Goal: Subscribe to service/newsletter

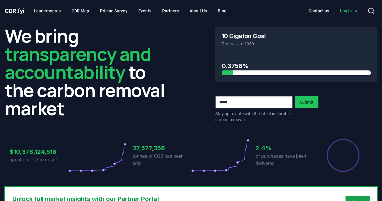
click at [264, 102] on input "email" at bounding box center [253, 102] width 77 height 12
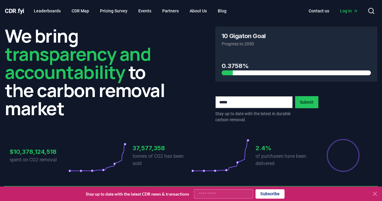
type input "**********"
click at [307, 101] on button "Submit" at bounding box center [306, 102] width 23 height 12
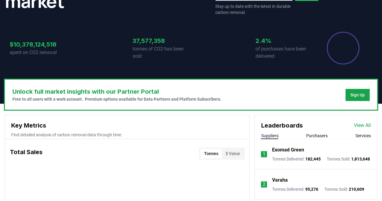
scroll to position [178, 0]
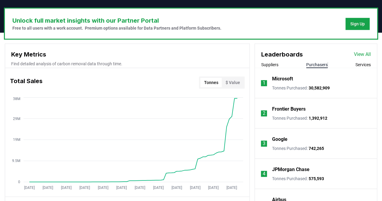
click at [322, 64] on button "Purchasers" at bounding box center [316, 65] width 21 height 6
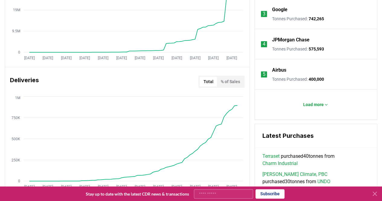
scroll to position [308, 0]
click at [315, 106] on p "Load more" at bounding box center [313, 104] width 21 height 6
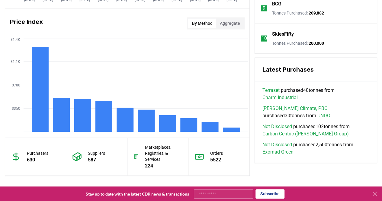
scroll to position [495, 0]
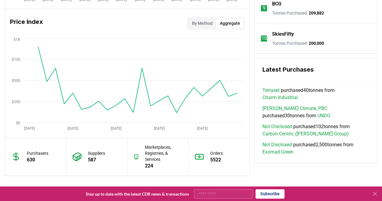
click at [232, 22] on button "Aggregate" at bounding box center [229, 23] width 27 height 10
click at [209, 24] on button "By Method" at bounding box center [202, 23] width 28 height 10
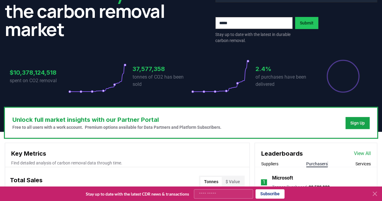
scroll to position [0, 0]
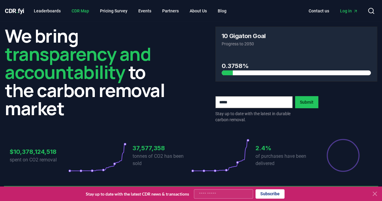
click at [81, 10] on link "CDR Map" at bounding box center [80, 10] width 27 height 11
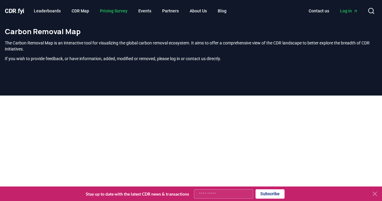
click at [120, 13] on link "Pricing Survey" at bounding box center [113, 10] width 37 height 11
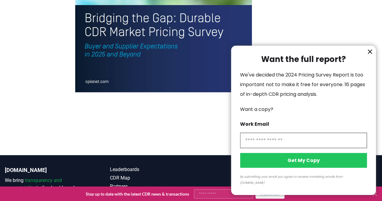
scroll to position [1421, 0]
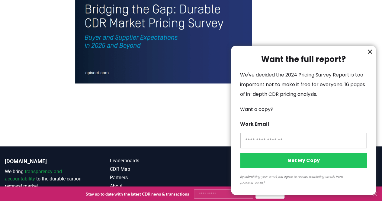
click at [285, 148] on input "information" at bounding box center [303, 140] width 127 height 15
type input "**********"
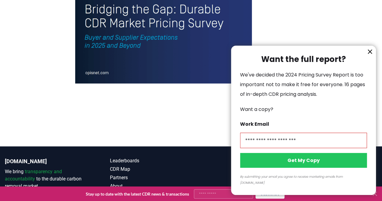
click at [304, 168] on button "Get My Copy" at bounding box center [303, 160] width 127 height 15
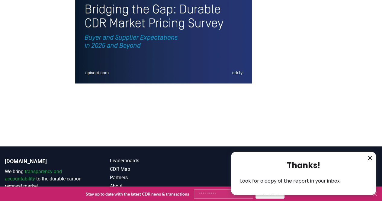
click at [368, 159] on icon "information" at bounding box center [370, 158] width 4 height 4
